Goal: Task Accomplishment & Management: Manage account settings

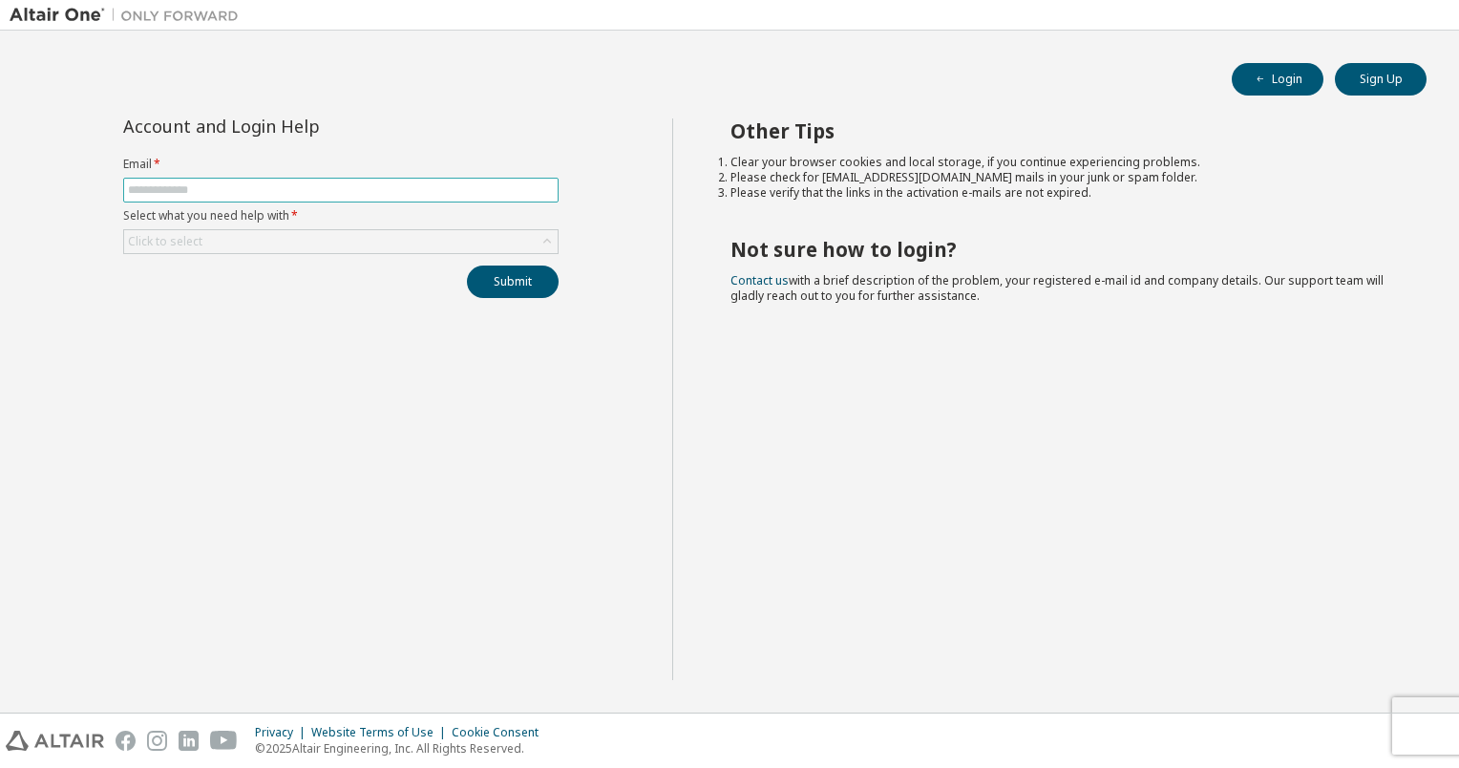
click at [251, 188] on input "text" at bounding box center [341, 189] width 426 height 15
type input "**********"
click at [522, 285] on button "Submit" at bounding box center [513, 281] width 92 height 32
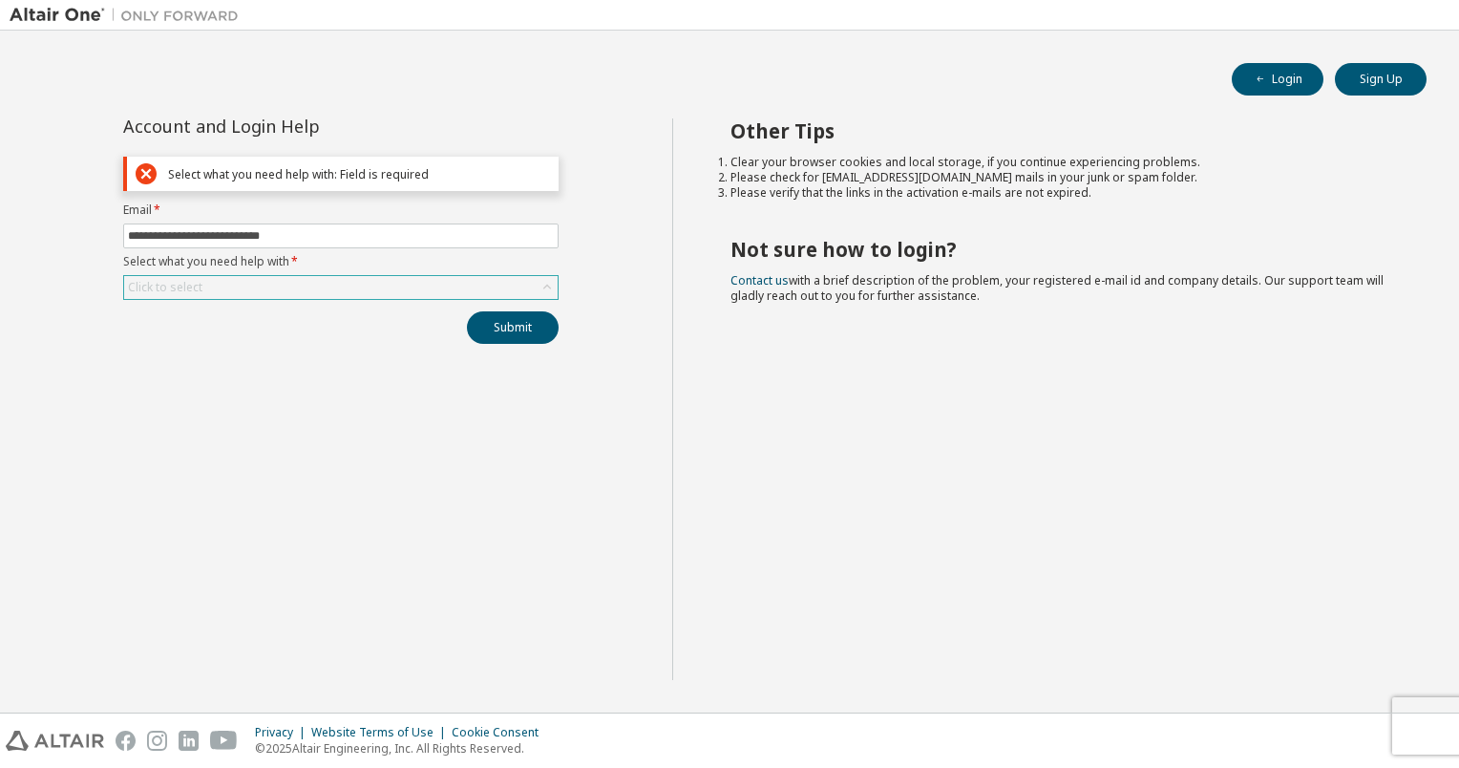
click at [538, 289] on icon at bounding box center [547, 287] width 19 height 19
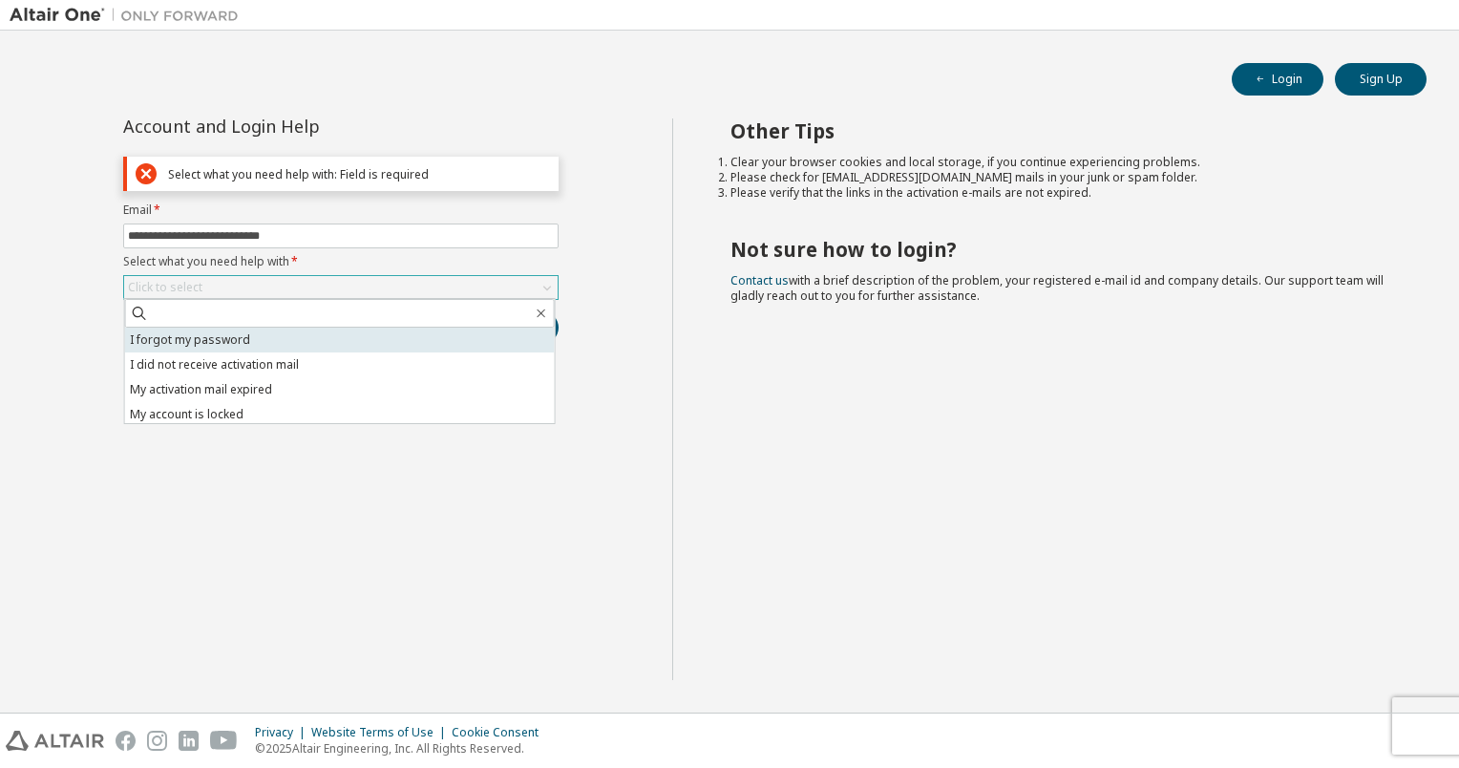
click at [353, 334] on li "I forgot my password" at bounding box center [340, 340] width 430 height 25
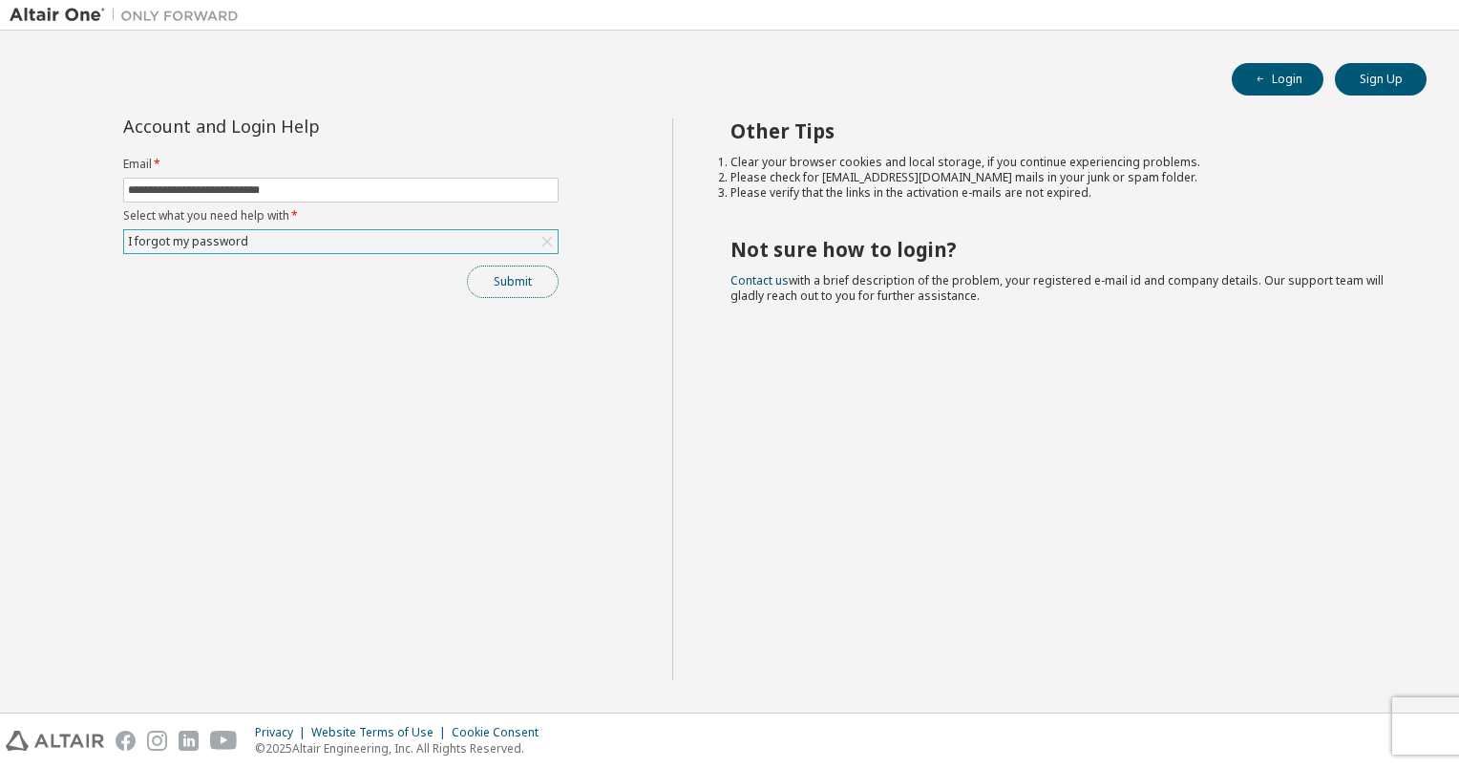
click at [516, 286] on button "Submit" at bounding box center [513, 281] width 92 height 32
